Goal: Transaction & Acquisition: Book appointment/travel/reservation

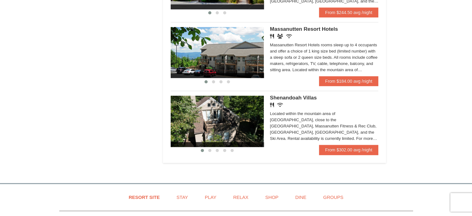
scroll to position [403, 0]
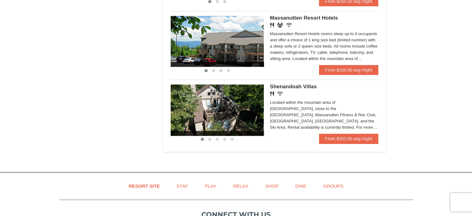
click at [253, 109] on img at bounding box center [217, 109] width 93 height 51
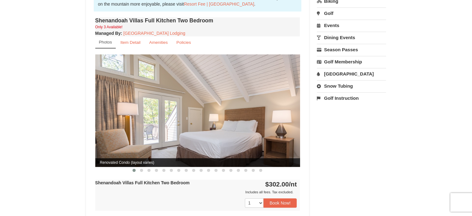
scroll to position [217, 0]
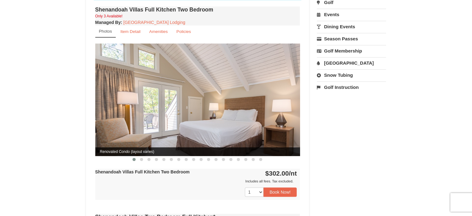
click at [284, 91] on img at bounding box center [197, 99] width 205 height 112
click at [141, 158] on span at bounding box center [141, 159] width 3 height 3
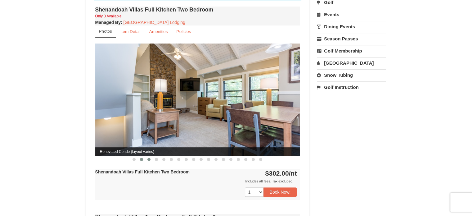
click at [149, 158] on span at bounding box center [148, 159] width 3 height 3
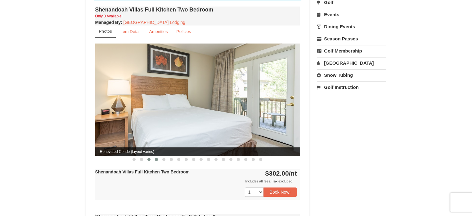
click at [157, 158] on span at bounding box center [156, 159] width 3 height 3
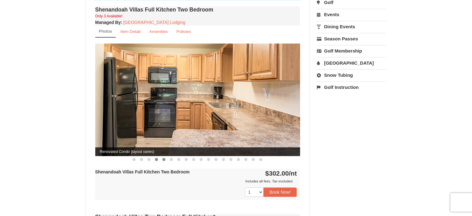
click at [163, 158] on span at bounding box center [163, 159] width 3 height 3
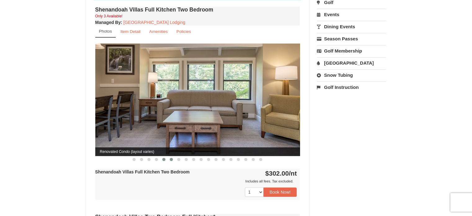
click at [172, 158] on span at bounding box center [171, 159] width 3 height 3
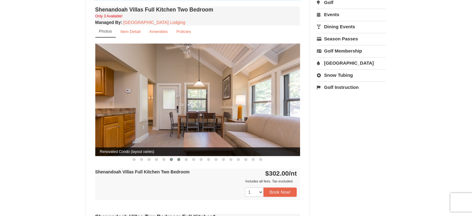
click at [179, 158] on span at bounding box center [178, 159] width 3 height 3
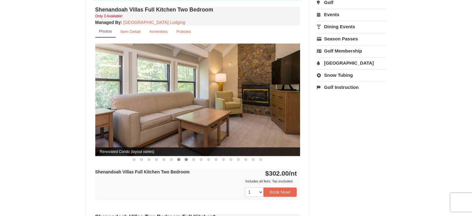
click at [185, 158] on span at bounding box center [186, 159] width 3 height 3
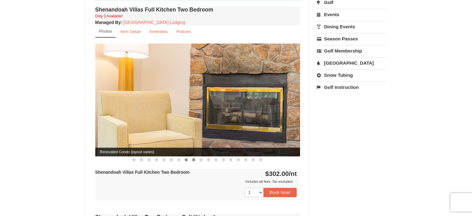
click at [193, 158] on span at bounding box center [193, 159] width 3 height 3
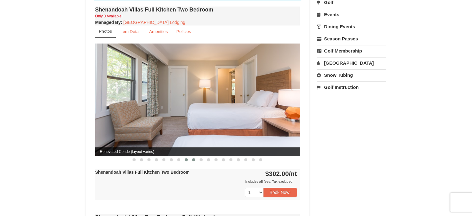
click at [186, 158] on span at bounding box center [186, 159] width 3 height 3
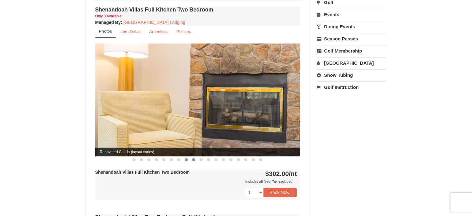
click at [193, 158] on span at bounding box center [193, 159] width 3 height 3
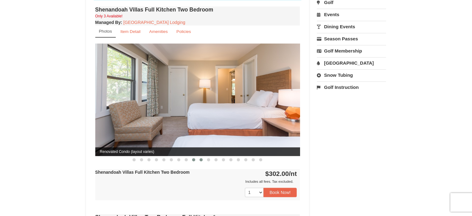
click at [201, 158] on span at bounding box center [200, 159] width 3 height 3
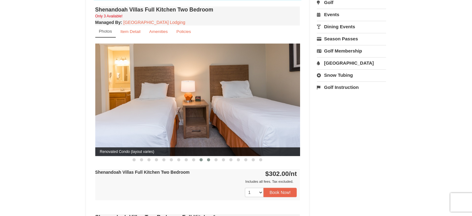
click at [209, 158] on span at bounding box center [208, 159] width 3 height 3
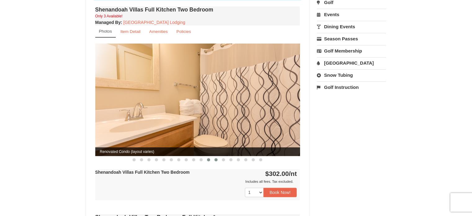
click at [216, 158] on span at bounding box center [215, 159] width 3 height 3
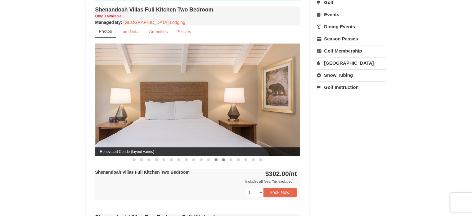
click at [222, 158] on span at bounding box center [223, 159] width 3 height 3
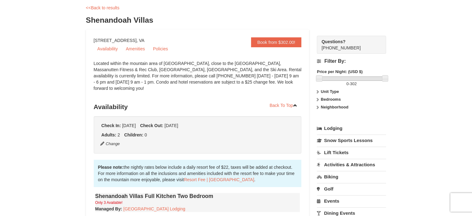
scroll to position [0, 0]
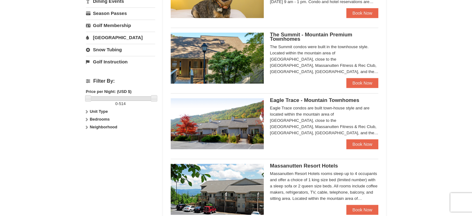
scroll to position [217, 0]
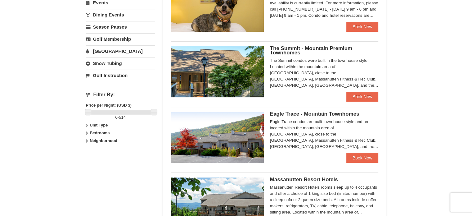
click at [92, 125] on strong "Unit Type" at bounding box center [99, 125] width 18 height 5
click at [91, 145] on strong "Bedrooms" at bounding box center [100, 145] width 20 height 5
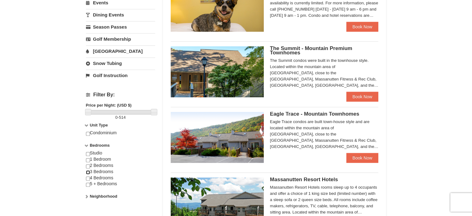
click at [87, 171] on input "checkbox" at bounding box center [88, 172] width 4 height 4
checkbox input "true"
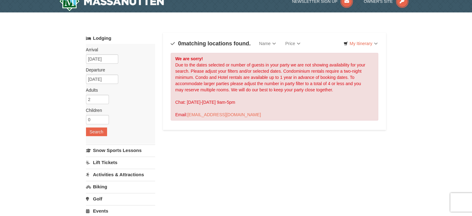
scroll to position [0, 0]
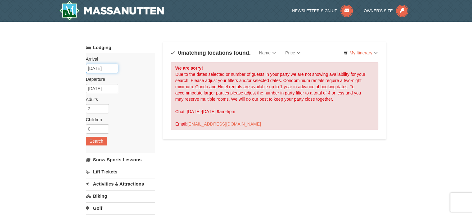
click at [88, 67] on input "10/11/2025" at bounding box center [102, 68] width 32 height 9
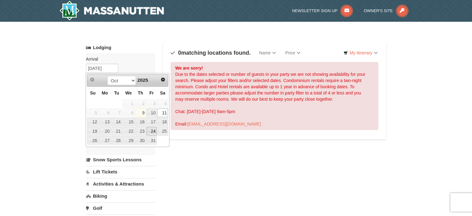
click at [151, 132] on link "24" at bounding box center [151, 131] width 11 height 9
type input "[DATE]"
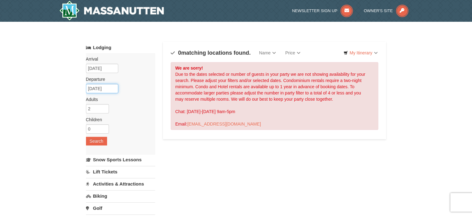
click at [111, 87] on input "10/25/2025" at bounding box center [102, 88] width 32 height 9
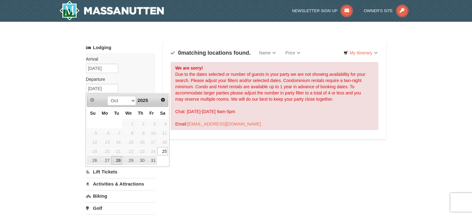
click at [114, 159] on link "28" at bounding box center [116, 160] width 11 height 9
type input "[DATE]"
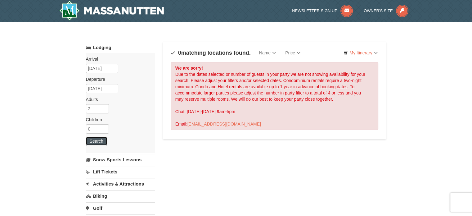
click at [102, 138] on button "Search" at bounding box center [96, 140] width 21 height 9
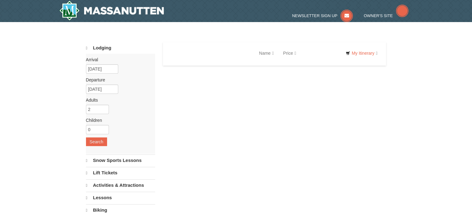
select select "10"
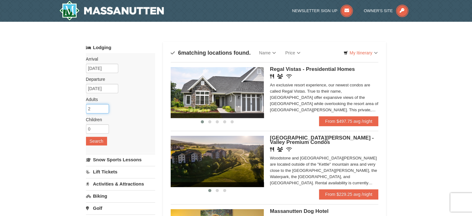
click at [93, 108] on input "2" at bounding box center [97, 108] width 23 height 9
type input "3"
click at [105, 106] on input "3" at bounding box center [97, 108] width 23 height 9
click at [96, 140] on button "Search" at bounding box center [96, 140] width 21 height 9
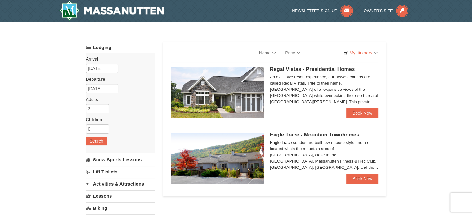
select select "10"
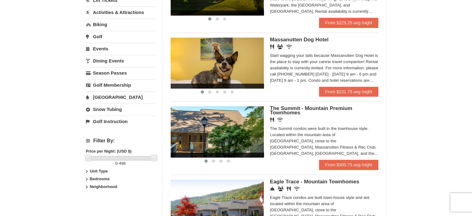
scroll to position [186, 0]
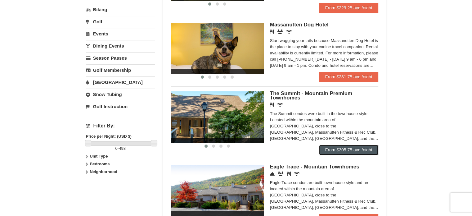
click at [335, 152] on link "From $305.75 avg /night" at bounding box center [349, 150] width 60 height 10
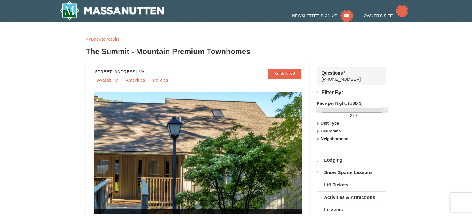
select select "10"
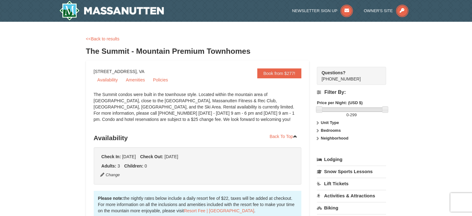
click at [323, 130] on strong "Bedrooms" at bounding box center [331, 130] width 20 height 5
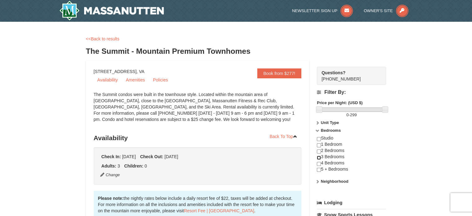
click at [319, 157] on input "checkbox" at bounding box center [319, 157] width 4 height 4
checkbox input "true"
click at [408, 91] on div "× <<Back to results The Summit - Mountain Premium Townhomes Book from $277! [ST…" at bounding box center [236, 197] width 472 height 351
click at [109, 79] on link "Availability" at bounding box center [108, 79] width 28 height 9
